Goal: Information Seeking & Learning: Learn about a topic

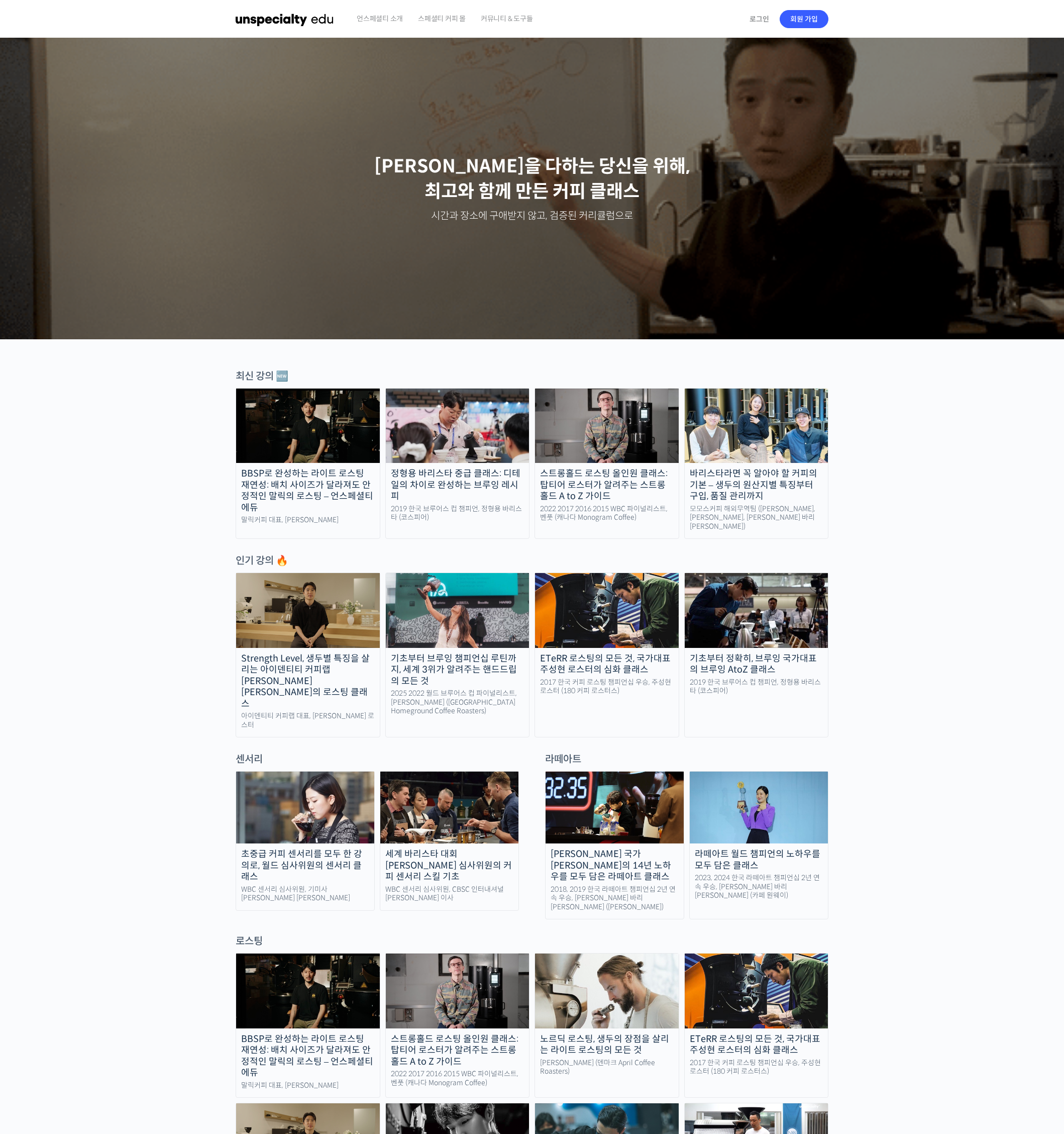
click at [483, 954] on img at bounding box center [457, 991] width 143 height 75
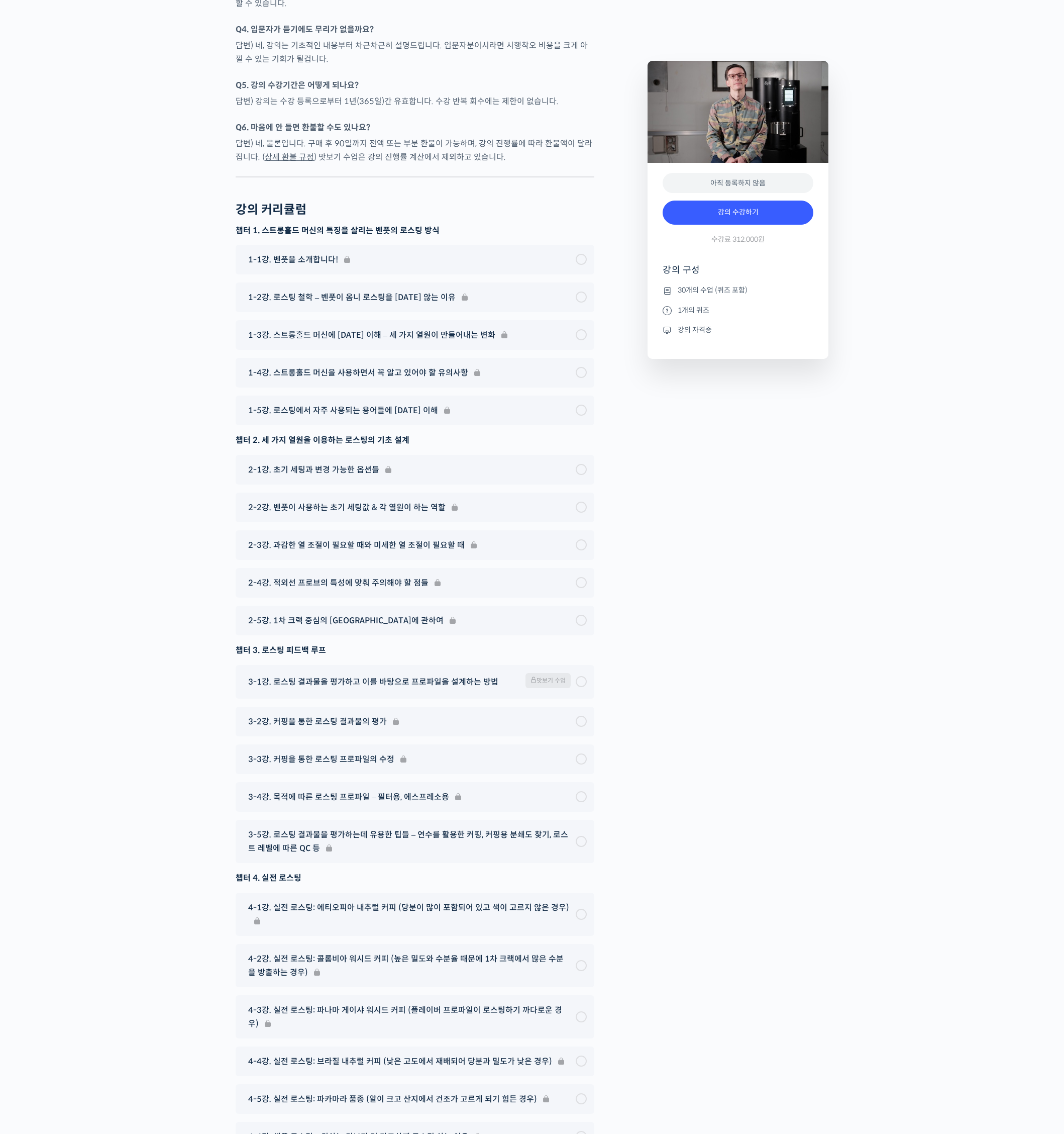
scroll to position [4724, 0]
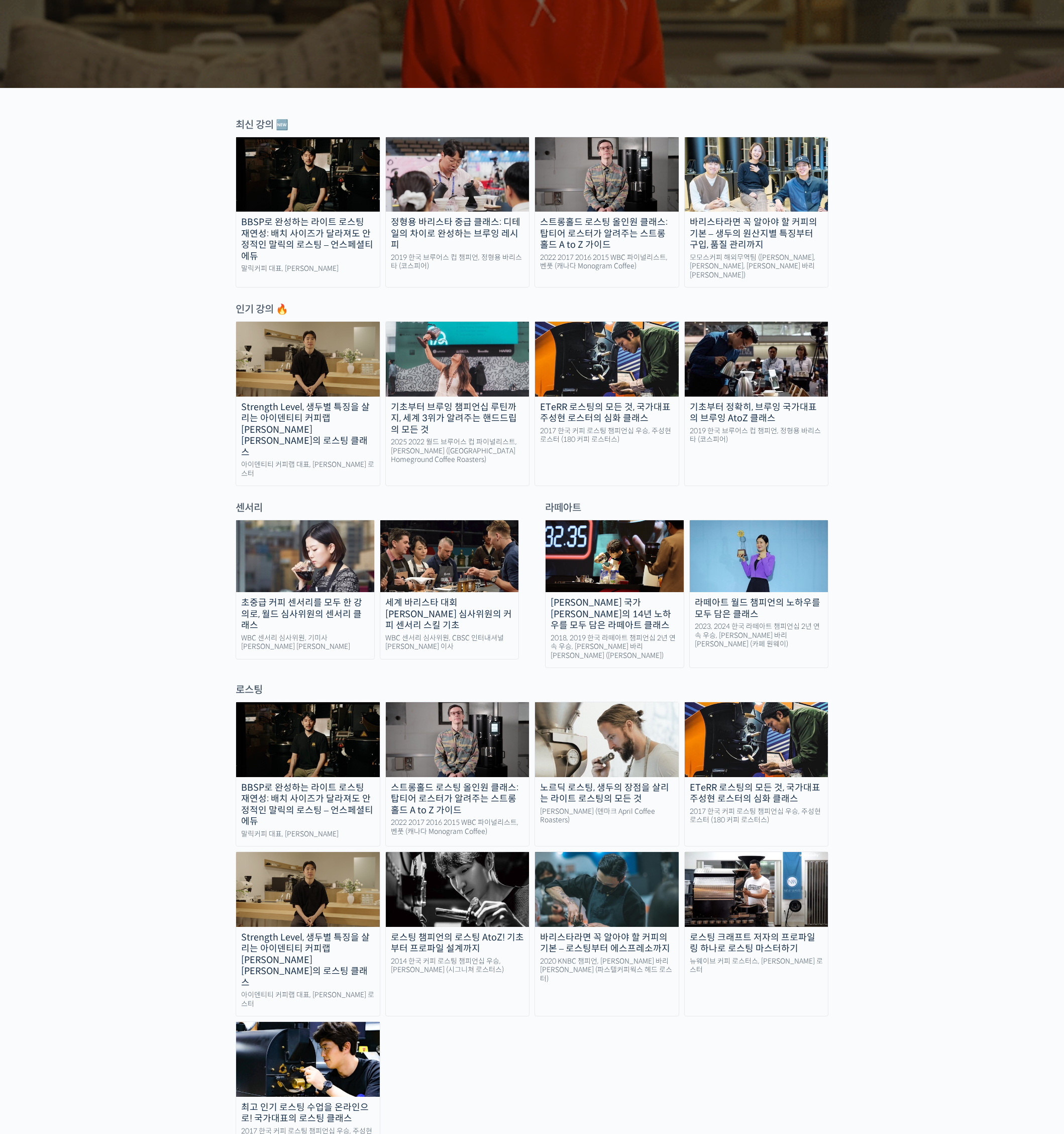
scroll to position [503, 0]
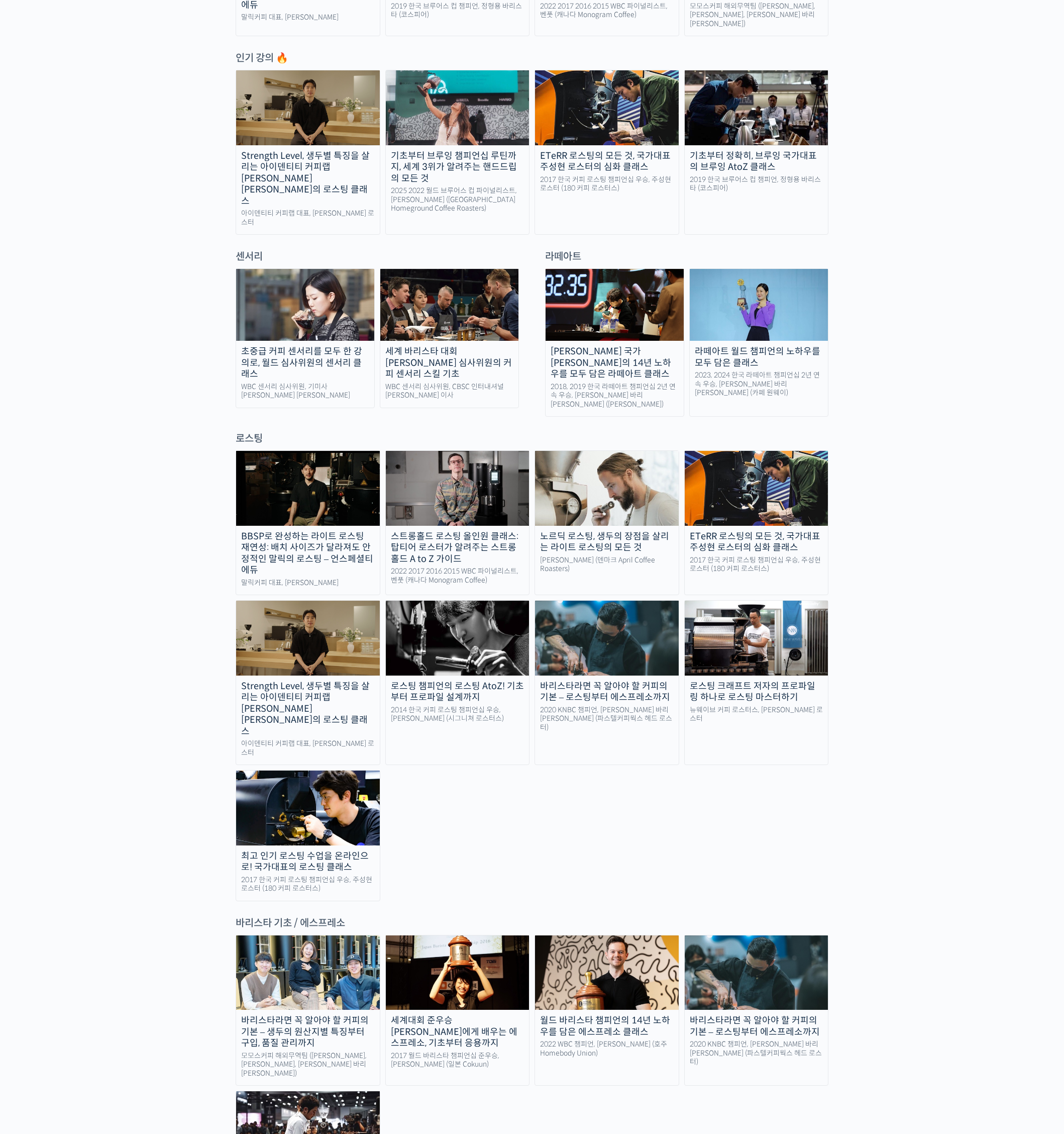
click at [258, 601] on img at bounding box center [308, 638] width 143 height 75
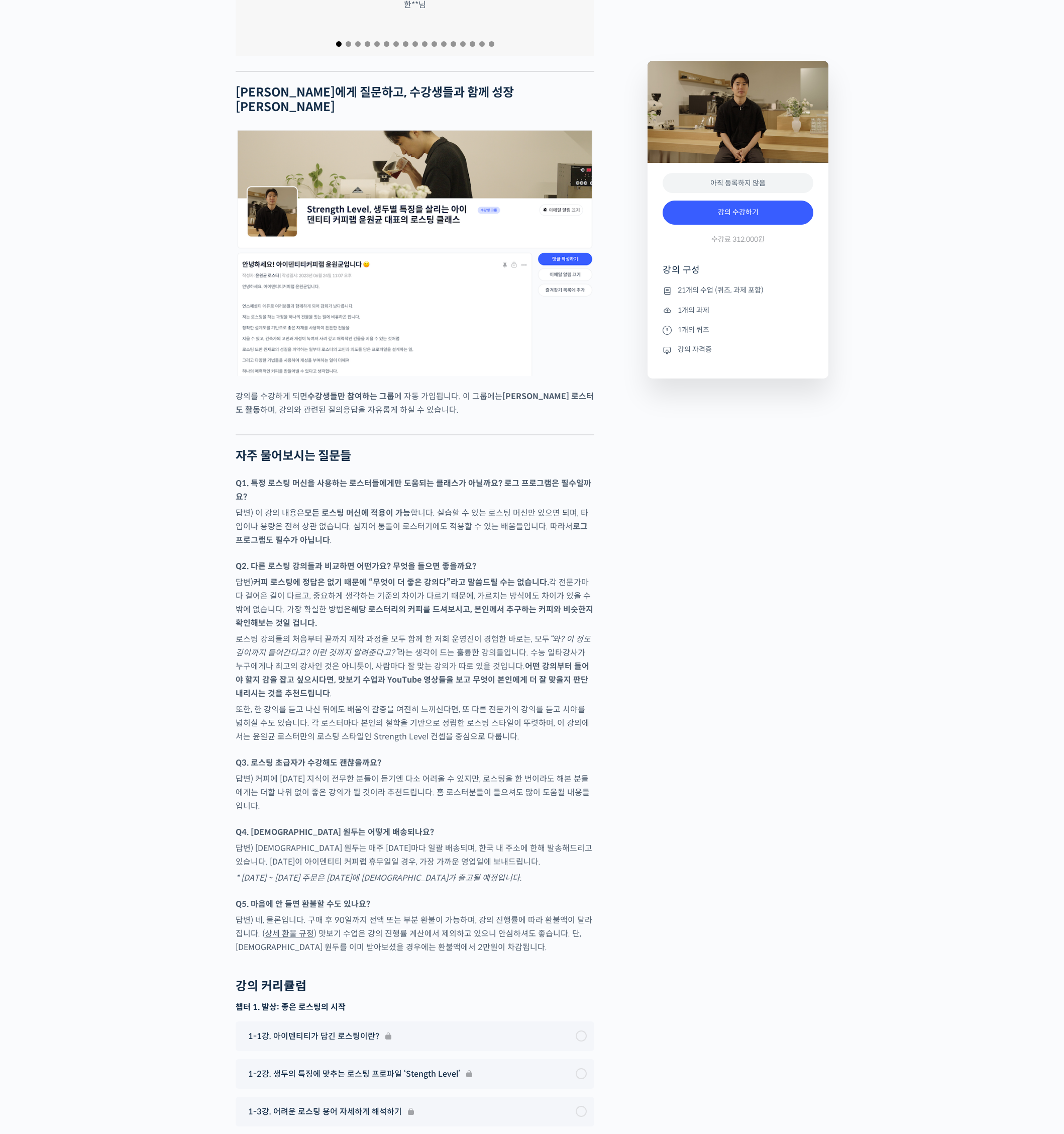
scroll to position [4573, 0]
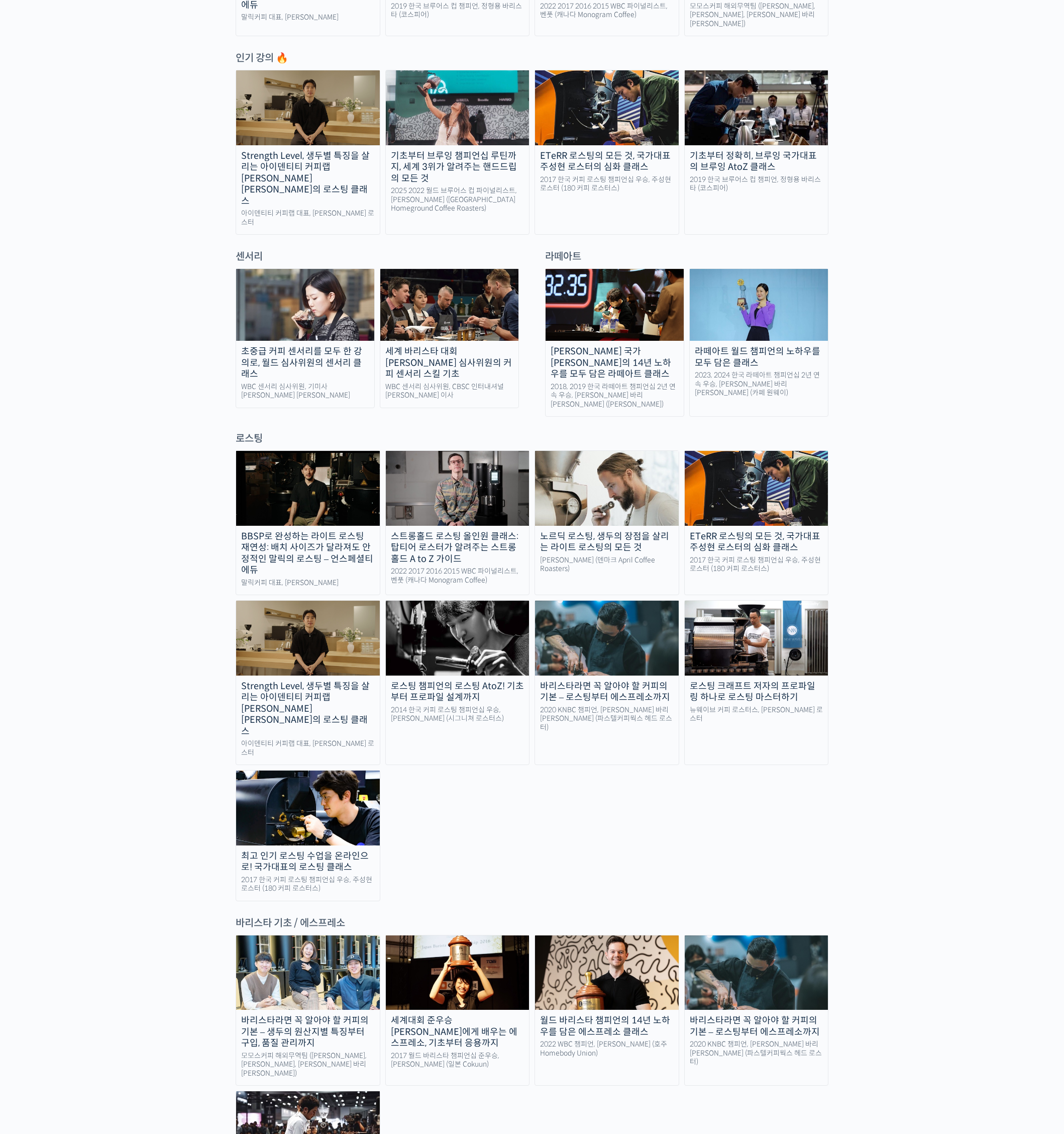
click at [265, 771] on img at bounding box center [308, 808] width 143 height 75
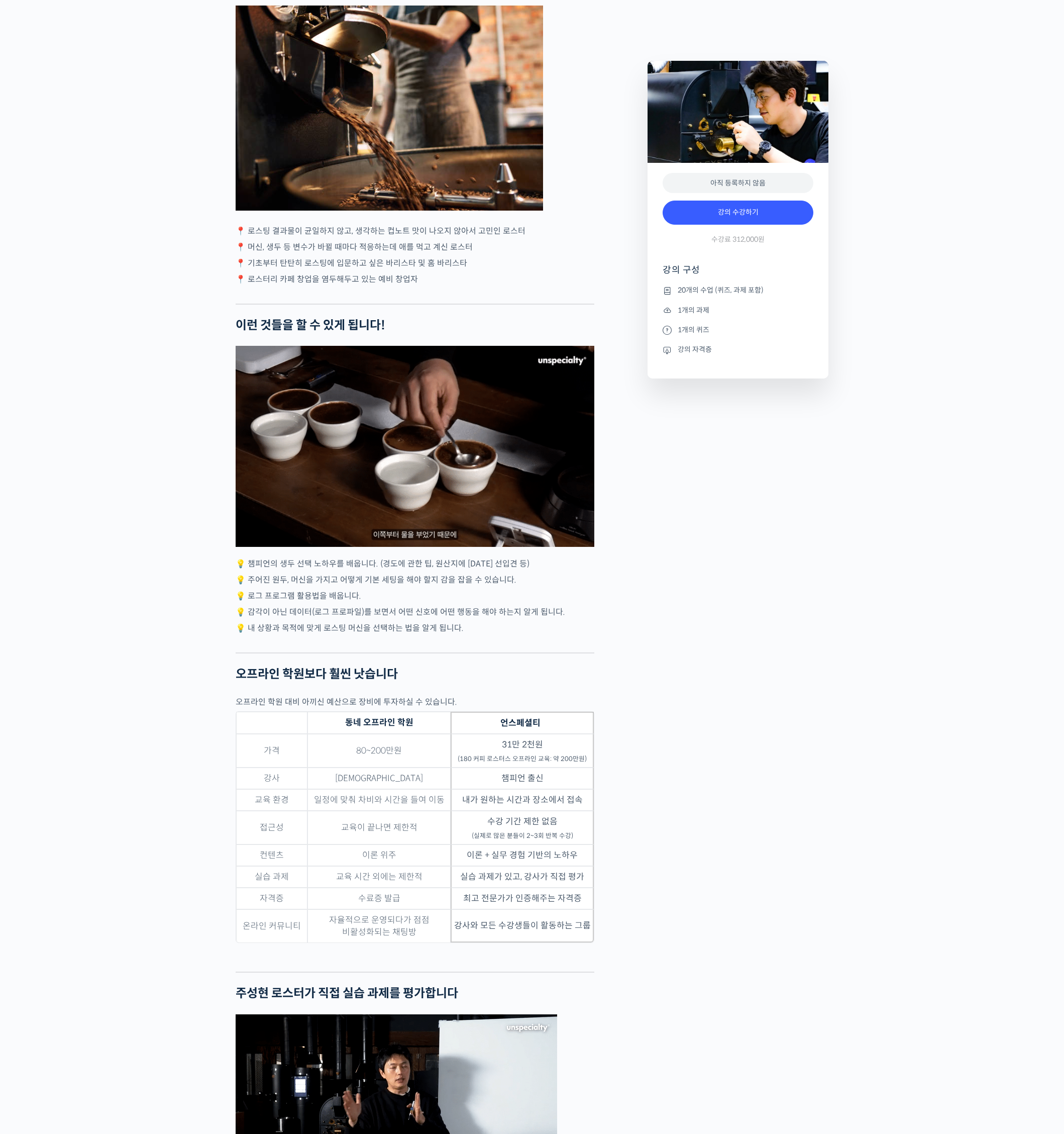
scroll to position [1253, 0]
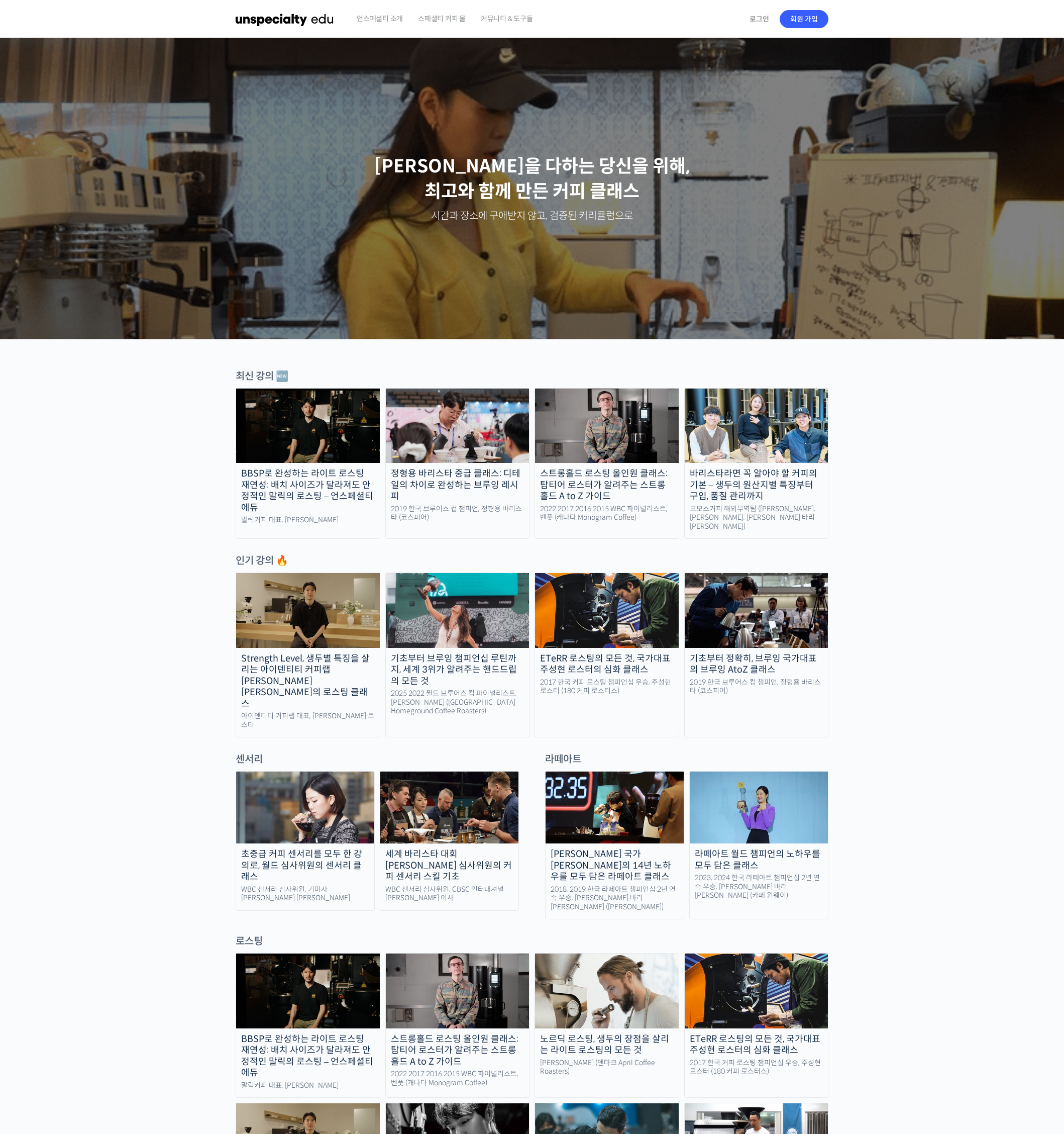
click at [390, 21] on span "언스페셜티 소개" at bounding box center [380, 18] width 46 height 38
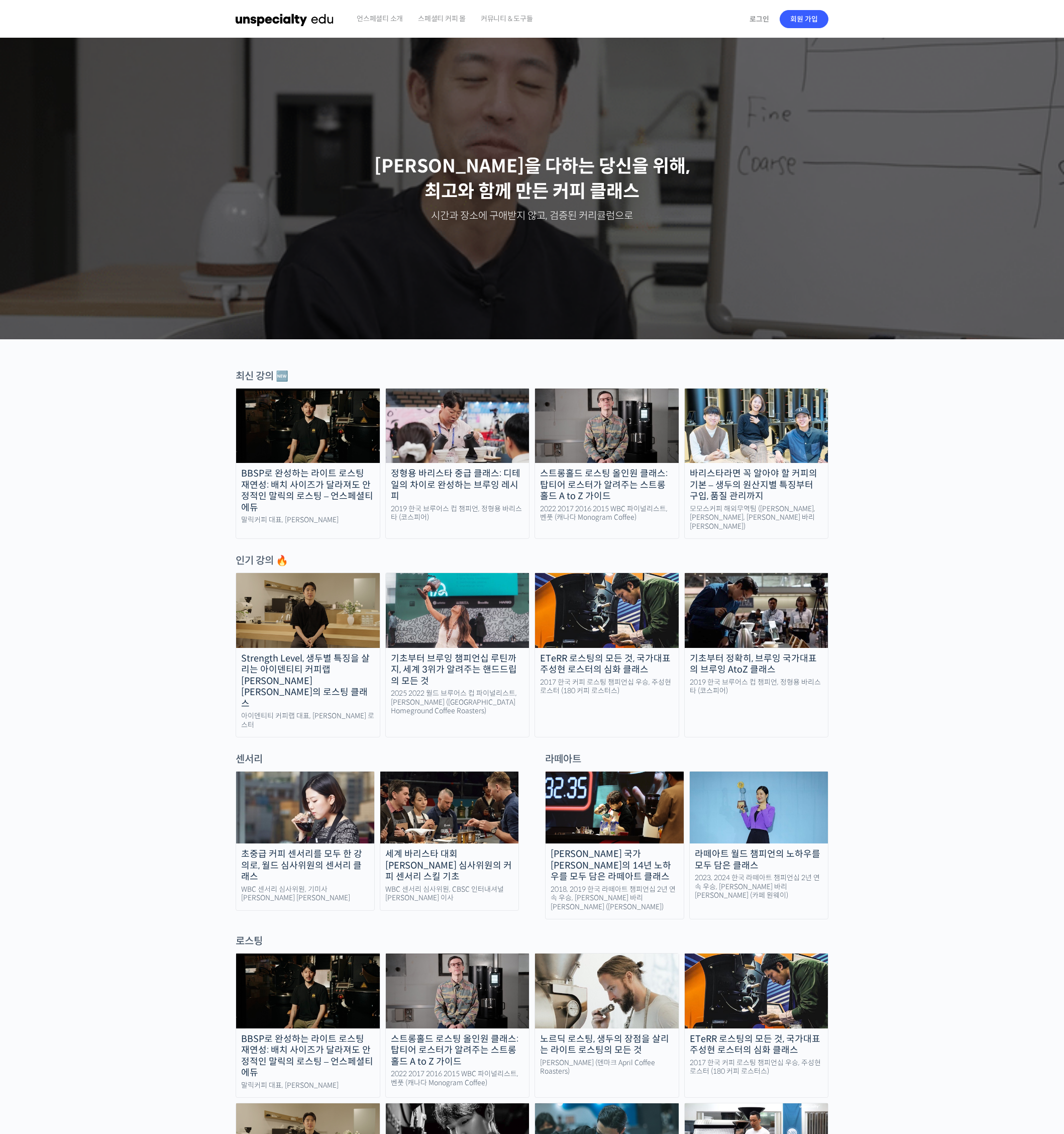
click at [381, 18] on span "언스페셜티 소개" at bounding box center [380, 18] width 46 height 38
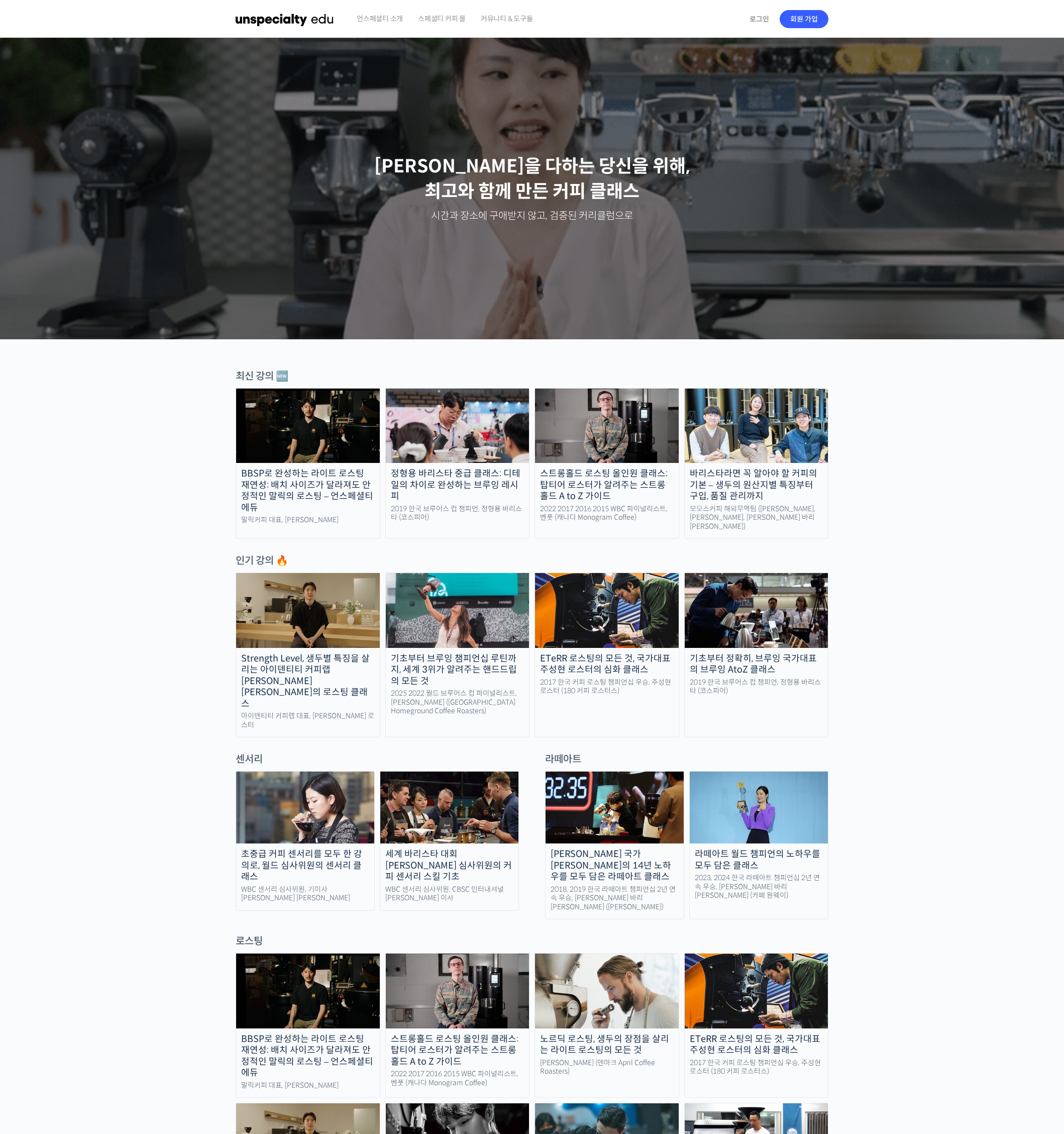
click at [249, 23] on img at bounding box center [285, 19] width 99 height 30
